Goal: Browse casually

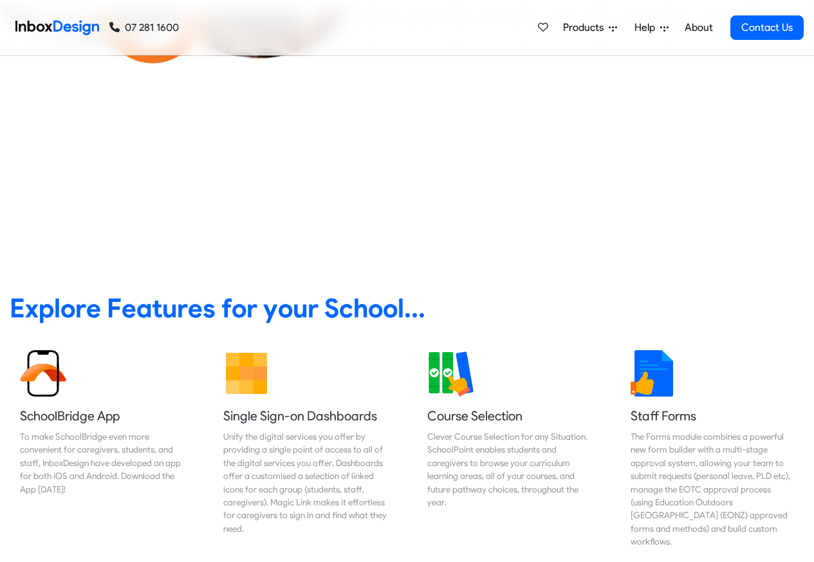
scroll to position [463, 0]
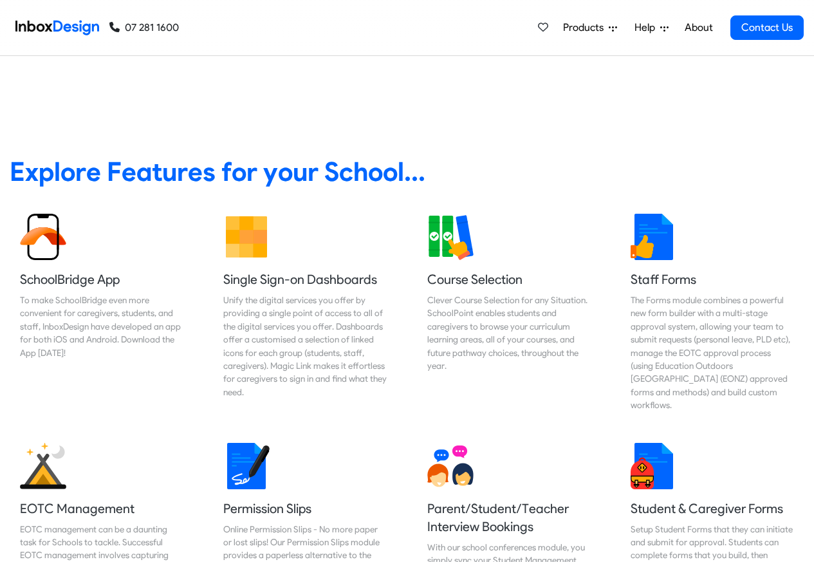
checkbox input "true"
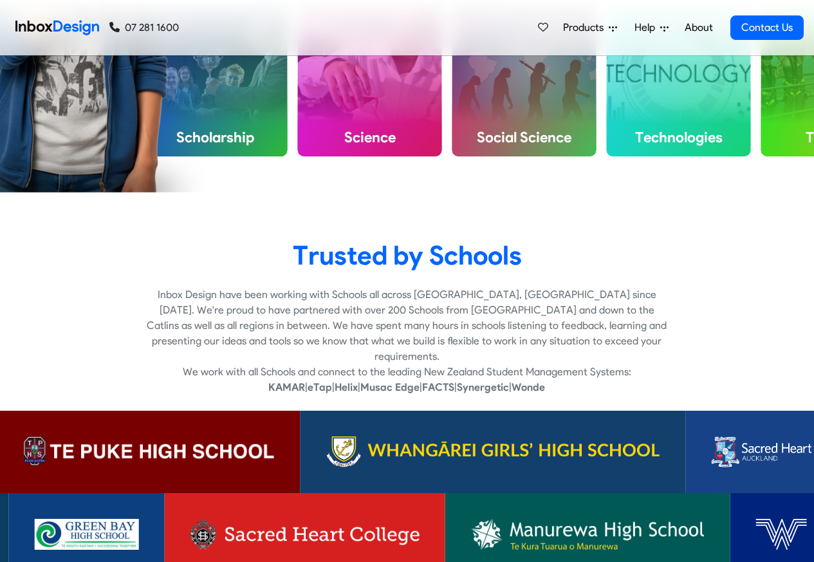
checkbox input "true"
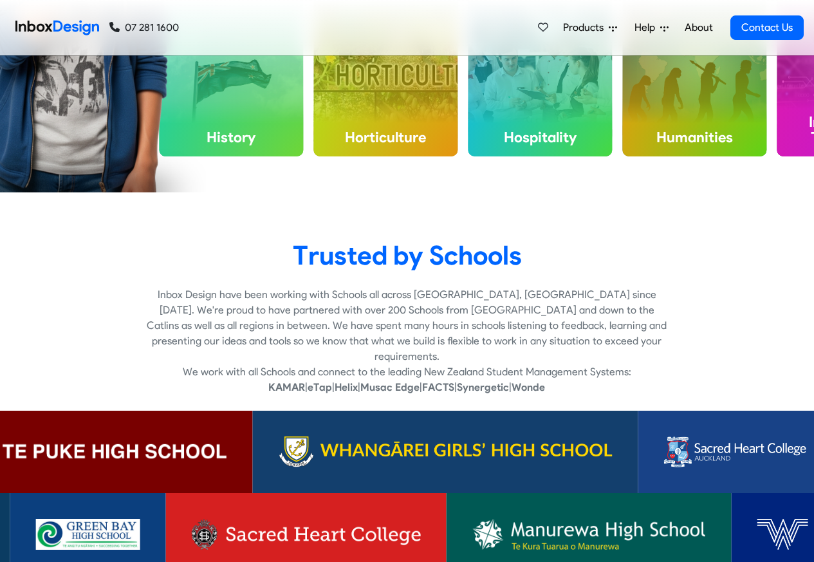
checkbox input "true"
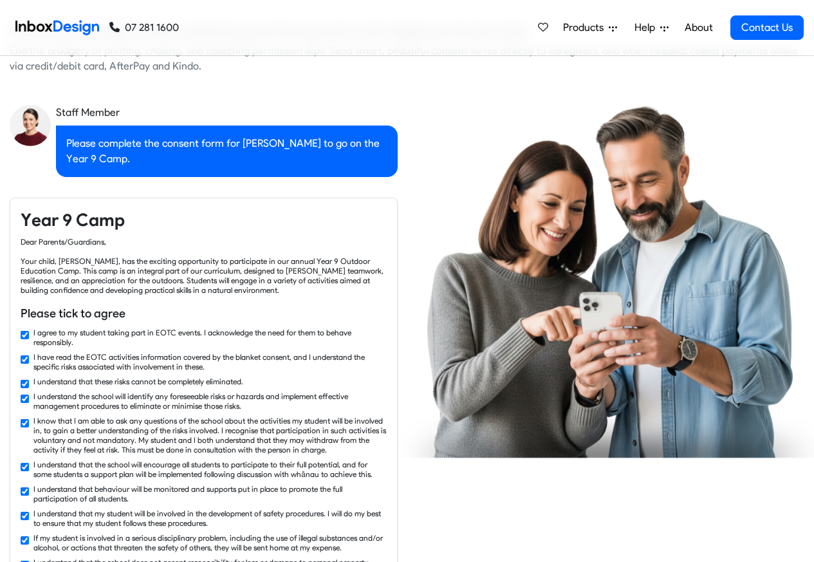
checkbox input "false"
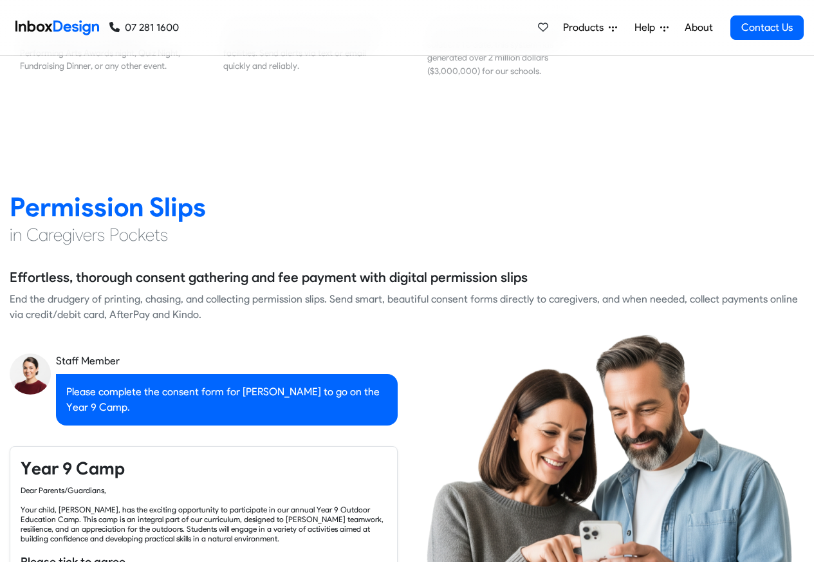
checkbox input "false"
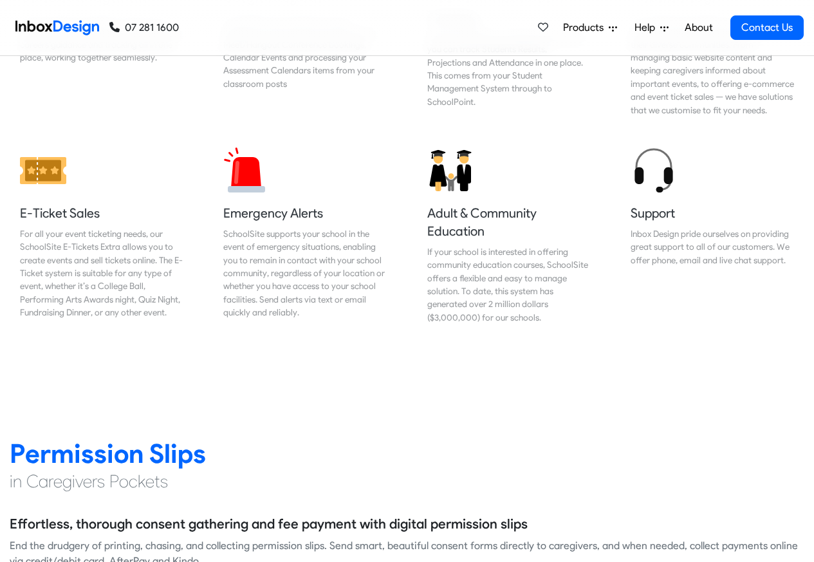
checkbox input "false"
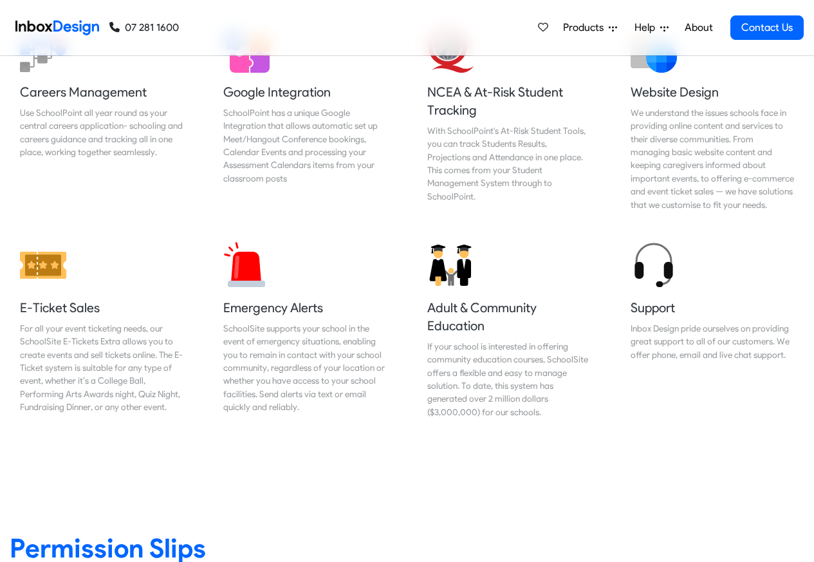
checkbox input "false"
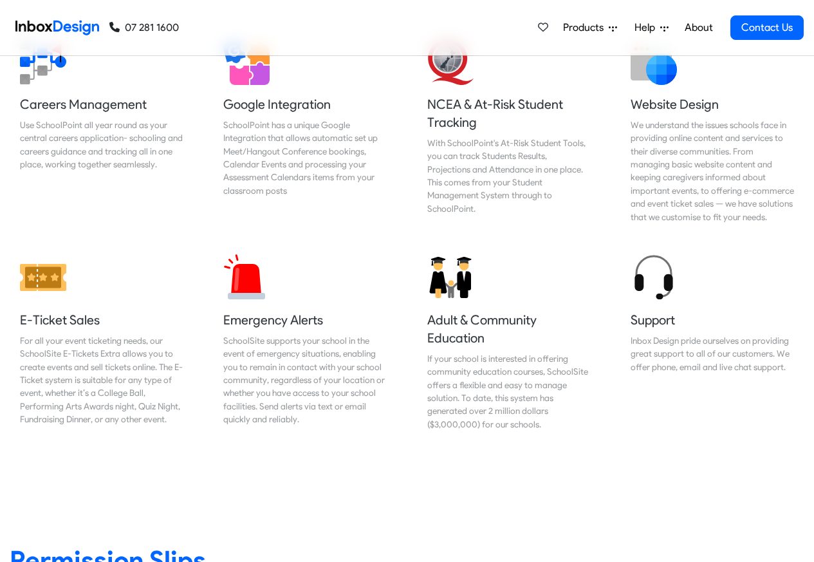
checkbox input "false"
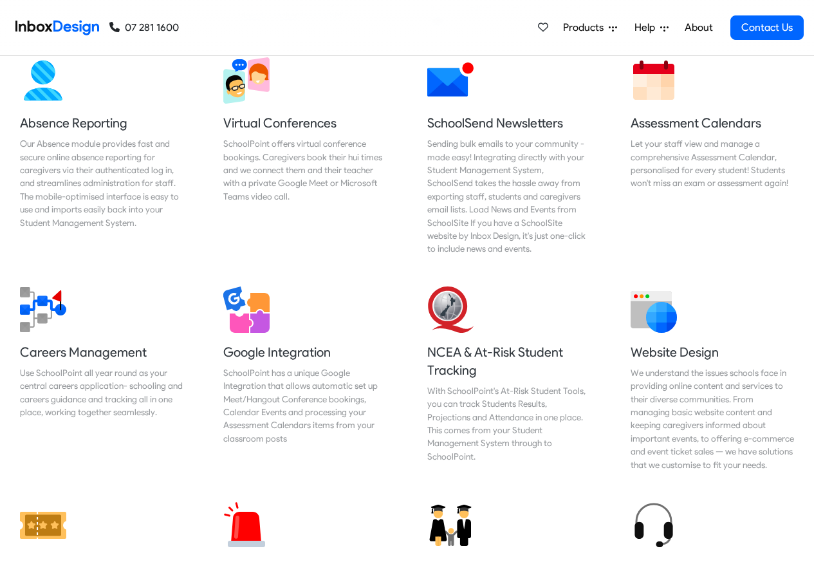
checkbox input "false"
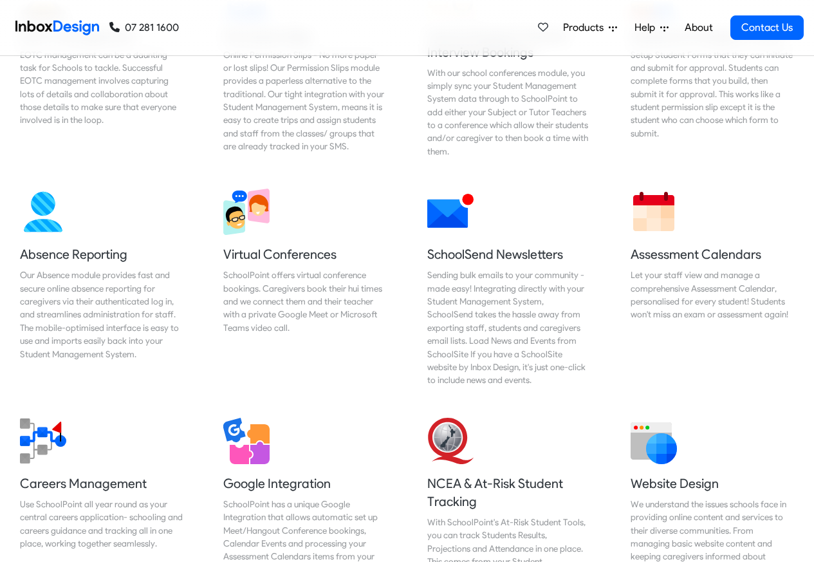
checkbox input "false"
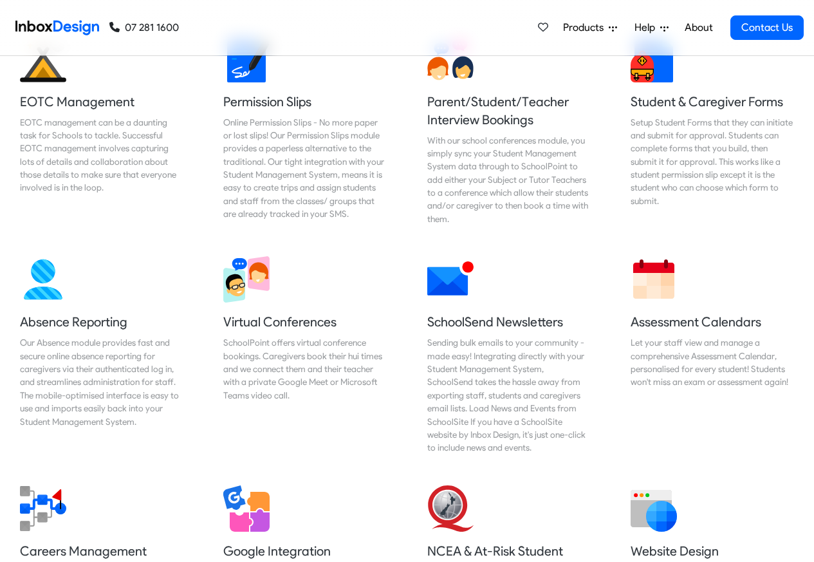
checkbox input "false"
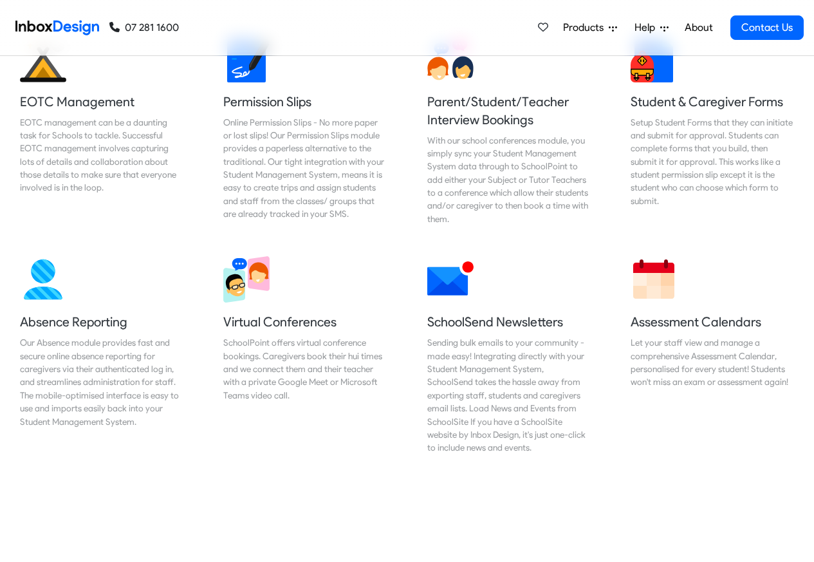
scroll to position [816, 0]
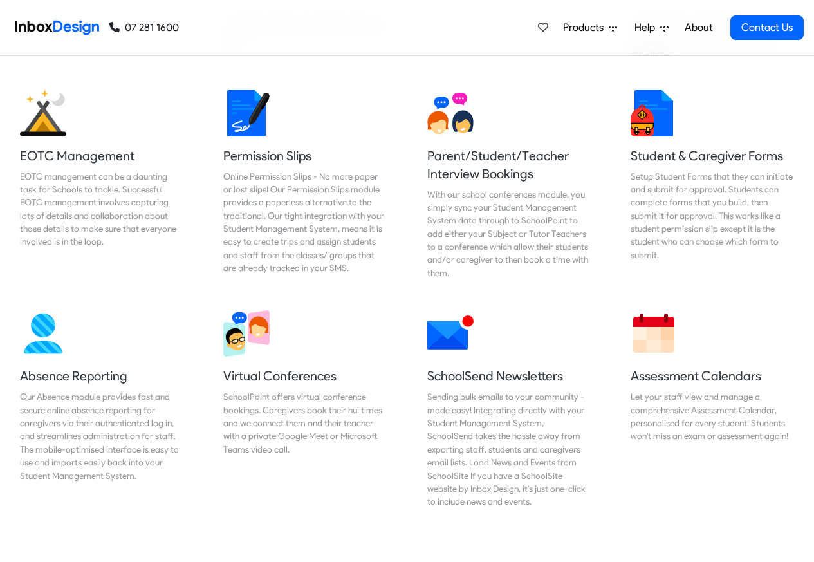
checkbox input "false"
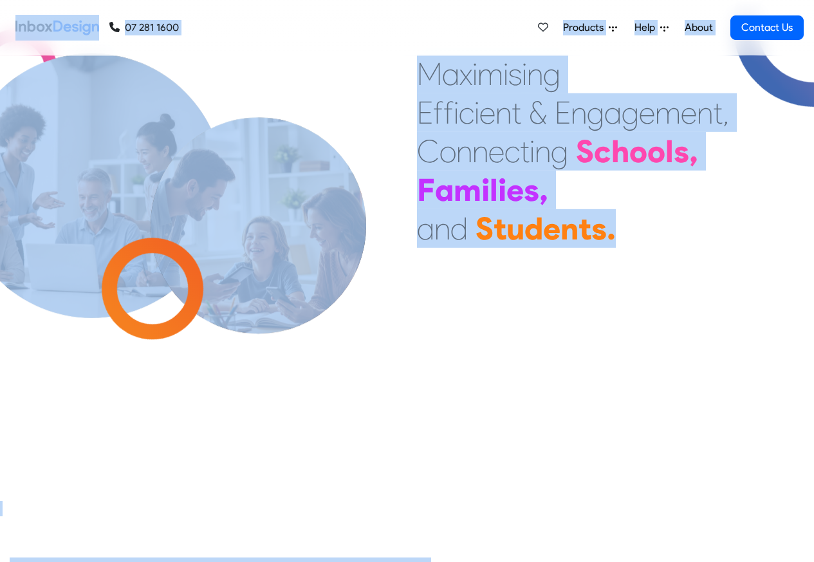
scroll to position [0, 0]
